Goal: Task Accomplishment & Management: Complete application form

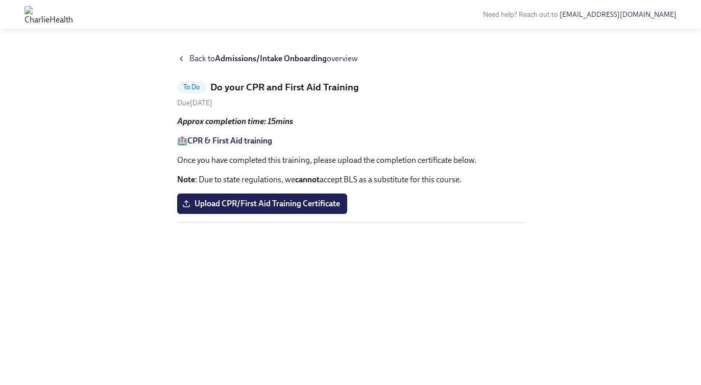
click at [216, 141] on strong "CPR & First Aid training" at bounding box center [229, 141] width 85 height 10
